Goal: Complete application form: Complete application form

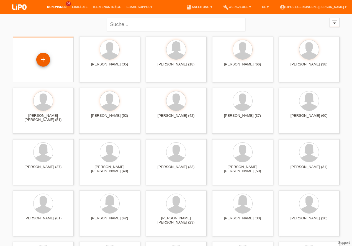
click at [45, 57] on div "+" at bounding box center [43, 59] width 13 height 9
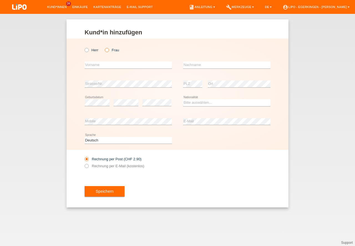
click at [119, 50] on div "Herr Frau" at bounding box center [128, 49] width 87 height 11
click at [116, 50] on label "Frau" at bounding box center [112, 50] width 14 height 4
click at [108, 50] on input "Frau" at bounding box center [107, 50] width 4 height 4
radio input "true"
click at [114, 64] on input "text" at bounding box center [128, 65] width 87 height 7
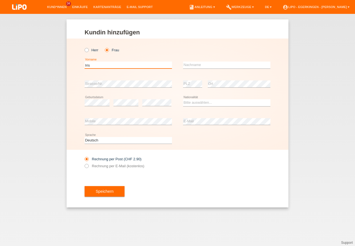
type input "Iris"
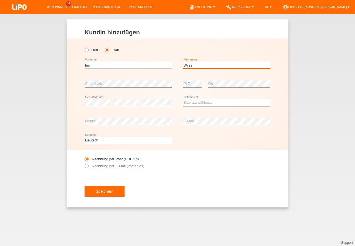
type input "Wyss"
click at [119, 98] on div "error" at bounding box center [125, 102] width 25 height 19
click at [196, 101] on select "Bitte auswählen... Schweiz Deutschland Liechtenstein Österreich ------------ Af…" at bounding box center [226, 102] width 87 height 7
select select "CH"
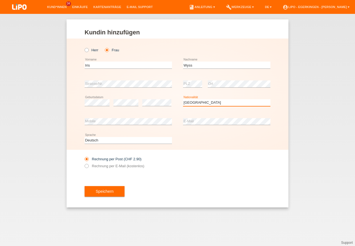
click at [0, 0] on option "Schweiz" at bounding box center [0, 0] width 0 height 0
click at [105, 165] on label "Rechnung per E-Mail (kostenlos)" at bounding box center [115, 166] width 60 height 4
click at [88, 165] on input "Rechnung per E-Mail (kostenlos)" at bounding box center [87, 167] width 4 height 7
radio input "true"
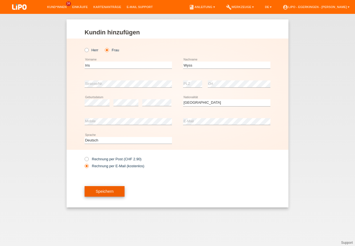
click at [118, 191] on button "Speichern" at bounding box center [105, 191] width 40 height 11
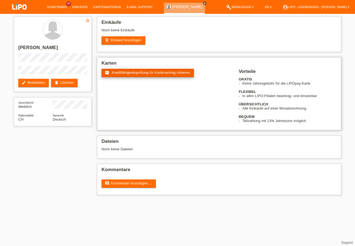
click at [138, 73] on span "Kreditfähigkeitsprüfung für Kartenantrag initiieren" at bounding box center [151, 72] width 78 height 4
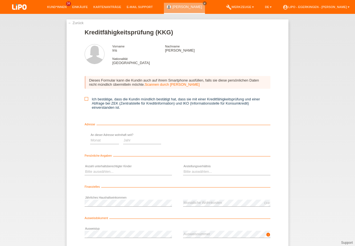
click at [85, 99] on icon at bounding box center [87, 99] width 4 height 4
click at [85, 99] on input "Ich bestätige, dass die Kundin mündlich bestätigt hat, dass sie mit einer Kredi…" at bounding box center [87, 99] width 4 height 4
checkbox input "true"
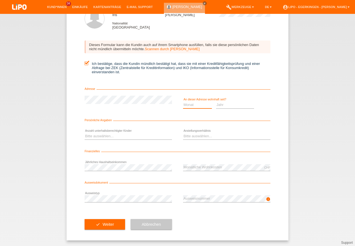
click at [196, 104] on select "Monat 01 02 03 04 05 06 07 08 09 10" at bounding box center [197, 104] width 29 height 7
select select "04"
click at [0, 0] on option "04" at bounding box center [0, 0] width 0 height 0
click at [218, 103] on select "Jahr 2025 2024 2023 2022 2021 2020 2019 2018 2017 2016 2015 2014 2013 2012 2011…" at bounding box center [235, 104] width 38 height 7
select select "2015"
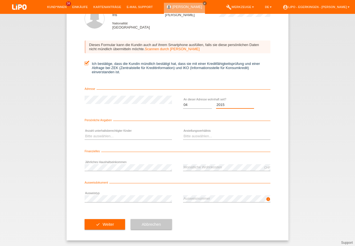
click at [0, 0] on option "2015" at bounding box center [0, 0] width 0 height 0
click at [133, 136] on select "Bitte auswählen... 0 1 2 3 4 5 6 7 8 9" at bounding box center [128, 136] width 87 height 7
drag, startPoint x: 127, startPoint y: 146, endPoint x: 122, endPoint y: 154, distance: 9.1
click at [0, 0] on option "2" at bounding box center [0, 0] width 0 height 0
click at [149, 135] on select "Bitte auswählen... 0 1 2 3 4 5 6 7 8 9" at bounding box center [128, 136] width 87 height 7
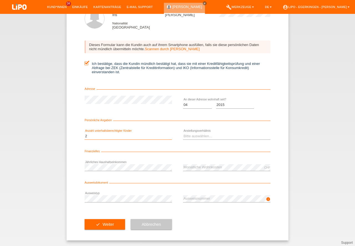
select select "1"
click at [0, 0] on option "1" at bounding box center [0, 0] width 0 height 0
click at [193, 136] on select "Bitte auswählen... Unbefristet Befristet Lehrling/Student Pensioniert Nicht arb…" at bounding box center [226, 136] width 87 height 7
select select "UNLIMITED"
click at [0, 0] on option "Unbefristet" at bounding box center [0, 0] width 0 height 0
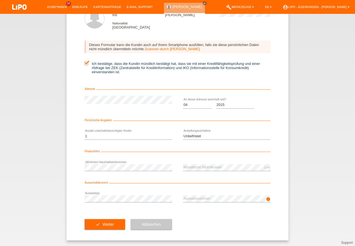
click at [116, 191] on div "error Ausweistyp" at bounding box center [128, 198] width 87 height 19
click at [114, 222] on button "check Weiter" at bounding box center [105, 224] width 40 height 11
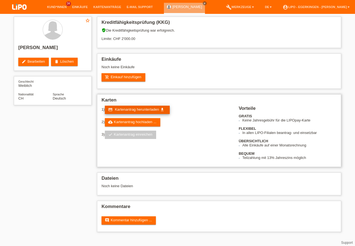
click at [126, 110] on span "Kartenantrag herunterladen" at bounding box center [137, 109] width 44 height 4
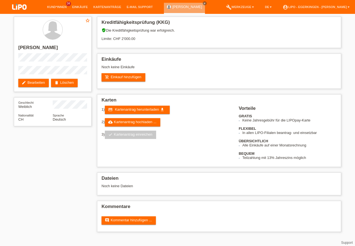
click at [221, 53] on div "Kreditfähigkeitsprüfung (KKG) verified_user Die Kreditfähigkeitsprüfung war erf…" at bounding box center [218, 125] width 249 height 223
click at [158, 121] on link "cloud_upload Kartenantrag hochladen ..." at bounding box center [132, 122] width 55 height 8
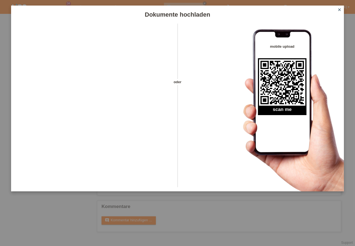
click at [338, 11] on icon "close" at bounding box center [339, 9] width 4 height 4
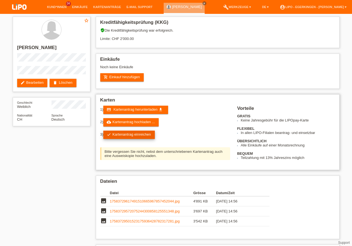
click at [136, 134] on link "check Kartenantrag einreichen" at bounding box center [129, 135] width 52 height 8
